Goal: Task Accomplishment & Management: Complete application form

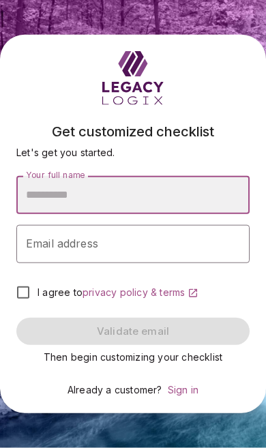
scroll to position [78, 0]
click at [223, 176] on input "Your full name" at bounding box center [132, 195] width 233 height 38
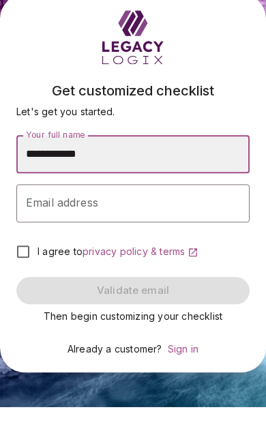
type input "**********"
click at [176, 225] on input "Email address" at bounding box center [132, 244] width 233 height 38
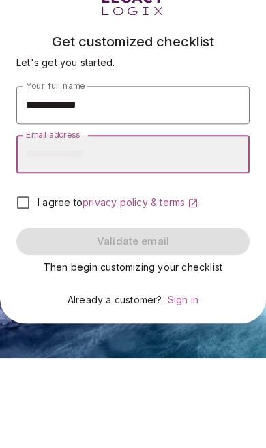
type input "**********"
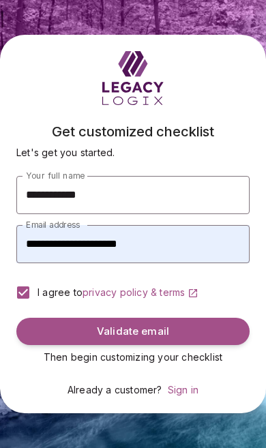
click at [156, 325] on span "Validate email" at bounding box center [133, 331] width 72 height 13
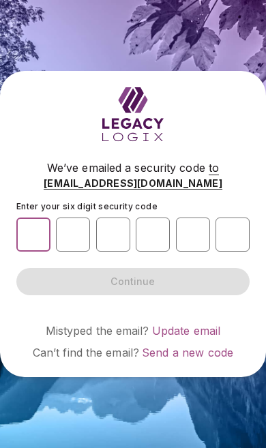
click at [33, 252] on input "number" at bounding box center [33, 234] width 34 height 34
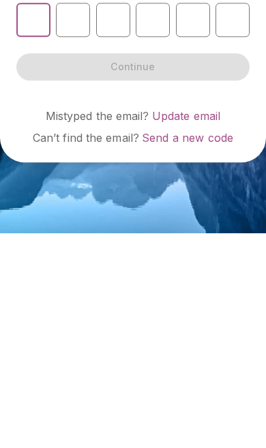
scroll to position [77, 0]
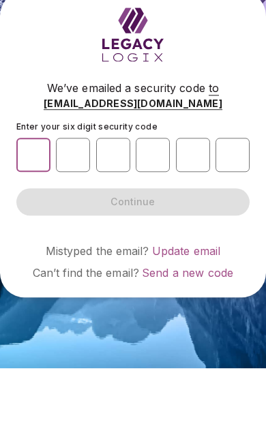
type input "*"
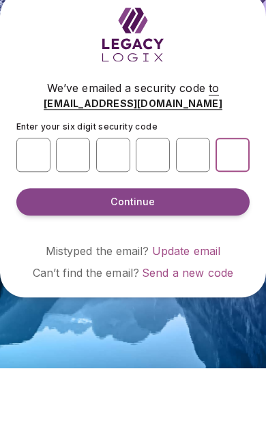
type input "*"
click at [209, 268] on button "Continue" at bounding box center [132, 281] width 233 height 27
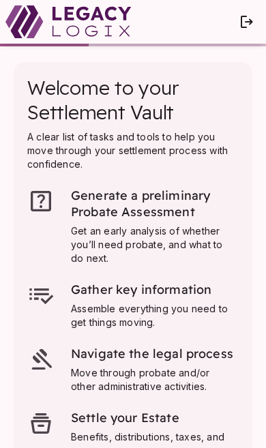
click at [159, 200] on span "Generate a preliminary Probate Assessment" at bounding box center [142, 203] width 142 height 32
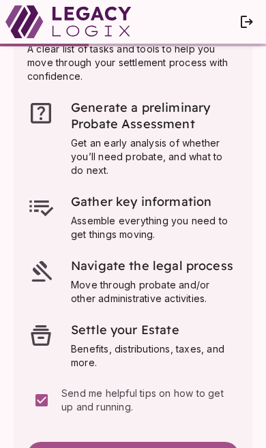
scroll to position [138, 0]
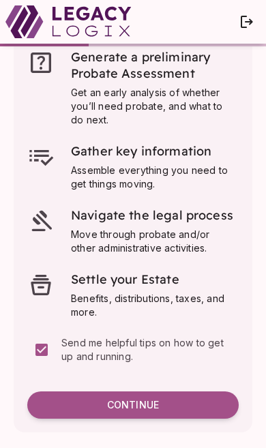
click at [149, 408] on span "Continue" at bounding box center [133, 405] width 52 height 12
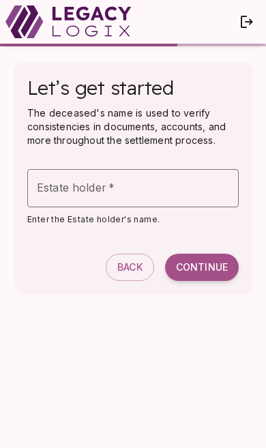
click at [187, 196] on input "Estate holder   *" at bounding box center [132, 188] width 211 height 38
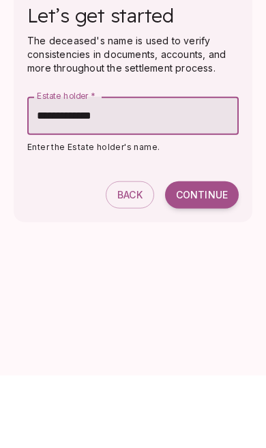
type input "**********"
click at [209, 261] on span "Continue" at bounding box center [202, 267] width 52 height 12
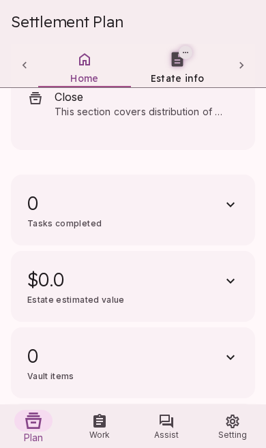
scroll to position [78, 0]
click at [236, 425] on icon "button" at bounding box center [230, 433] width 16 height 16
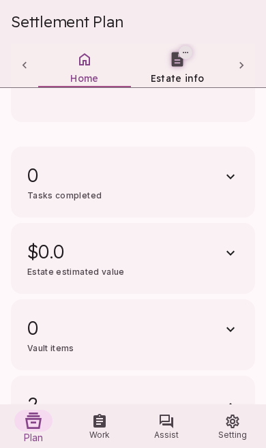
scroll to position [486, 0]
click at [79, 393] on div "2 Stakeholders" at bounding box center [122, 412] width 190 height 38
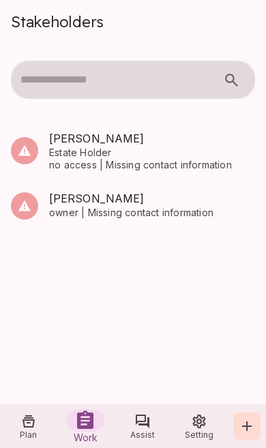
click at [140, 422] on icon "Assist" at bounding box center [143, 421] width 14 height 14
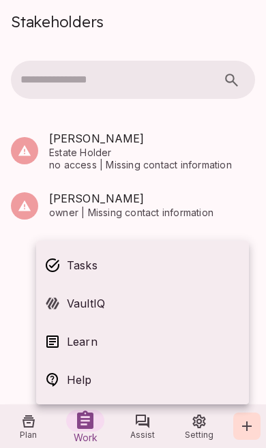
click at [32, 421] on div at bounding box center [133, 224] width 266 height 448
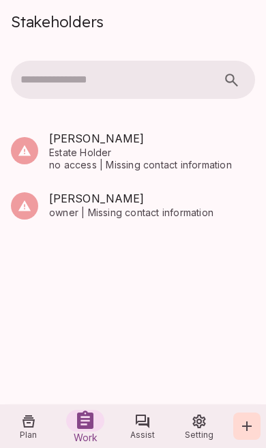
click at [36, 426] on icon "Plan" at bounding box center [28, 421] width 16 height 16
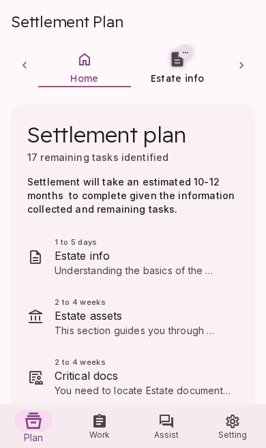
click at [209, 73] on link "Estate info" at bounding box center [177, 68] width 93 height 49
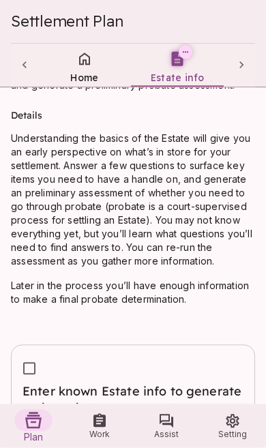
scroll to position [78, 0]
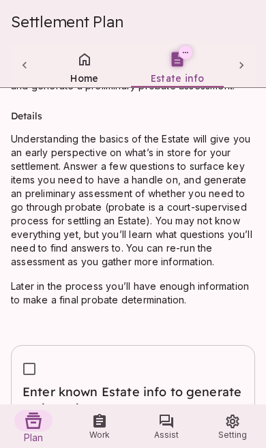
click at [170, 427] on button "Create Assessment" at bounding box center [152, 440] width 118 height 27
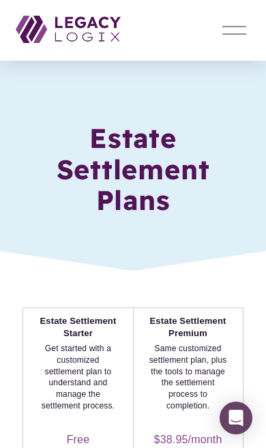
scroll to position [12, 0]
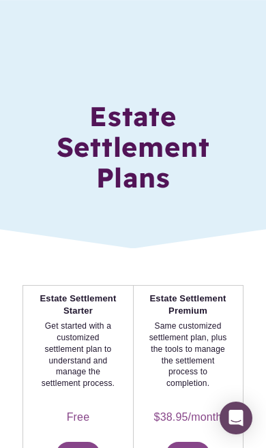
click at [208, 35] on div at bounding box center [133, 118] width 266 height 260
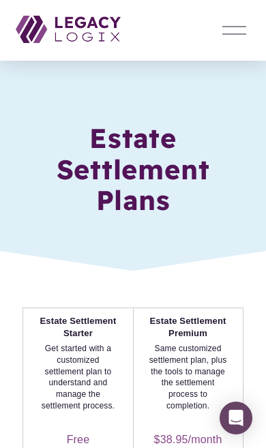
click at [82, 17] on img at bounding box center [68, 29] width 104 height 27
